Goal: Navigation & Orientation: Find specific page/section

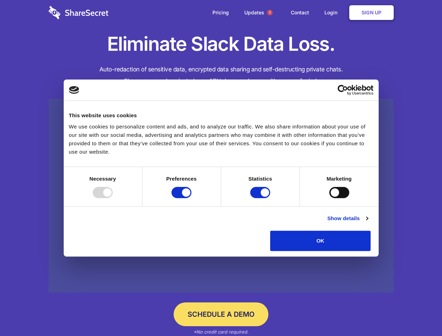
click at [113, 198] on div at bounding box center [103, 192] width 20 height 11
click at [191, 198] on input "Preferences" at bounding box center [181, 192] width 20 height 11
checkbox input "false"
click at [261, 198] on input "Statistics" at bounding box center [260, 192] width 20 height 11
checkbox input "false"
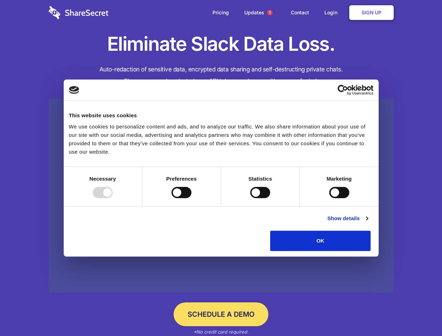
click at [329, 198] on input "Marketing" at bounding box center [339, 192] width 20 height 11
checkbox input "true"
click at [368, 223] on link "Show details" at bounding box center [347, 218] width 41 height 8
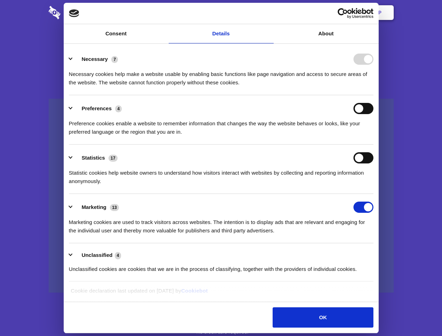
click at [373, 95] on li "Necessary 7 Necessary cookies help make a website usable by enabling basic func…" at bounding box center [221, 70] width 304 height 49
click at [269, 13] on span "1" at bounding box center [270, 13] width 6 height 6
